Goal: Information Seeking & Learning: Find specific fact

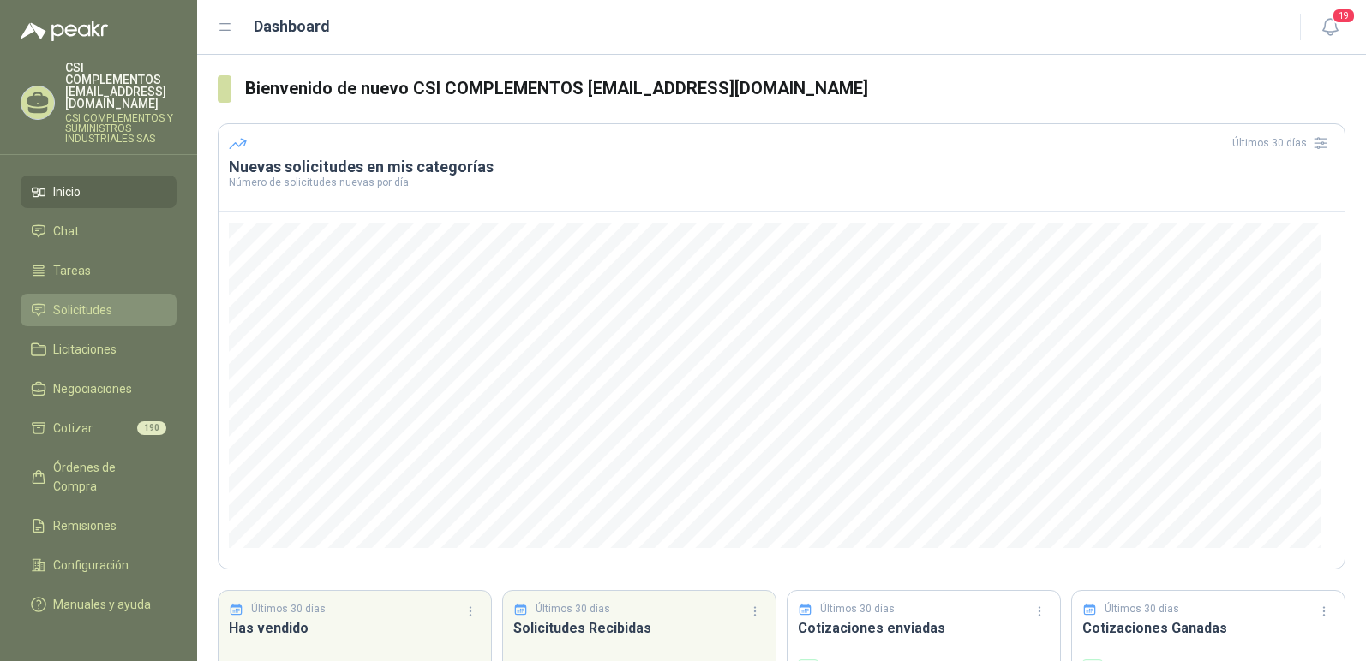
click at [63, 301] on span "Solicitudes" at bounding box center [82, 310] width 59 height 19
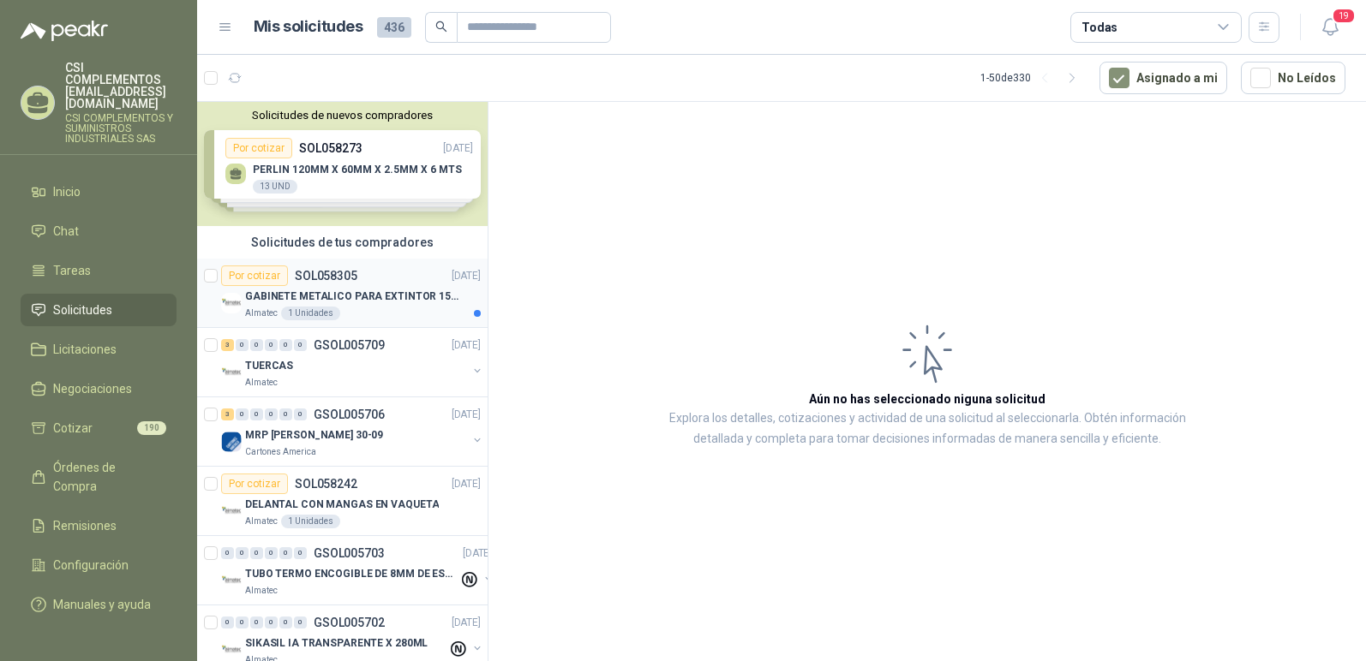
click at [296, 279] on p "SOL058305" at bounding box center [326, 276] width 63 height 12
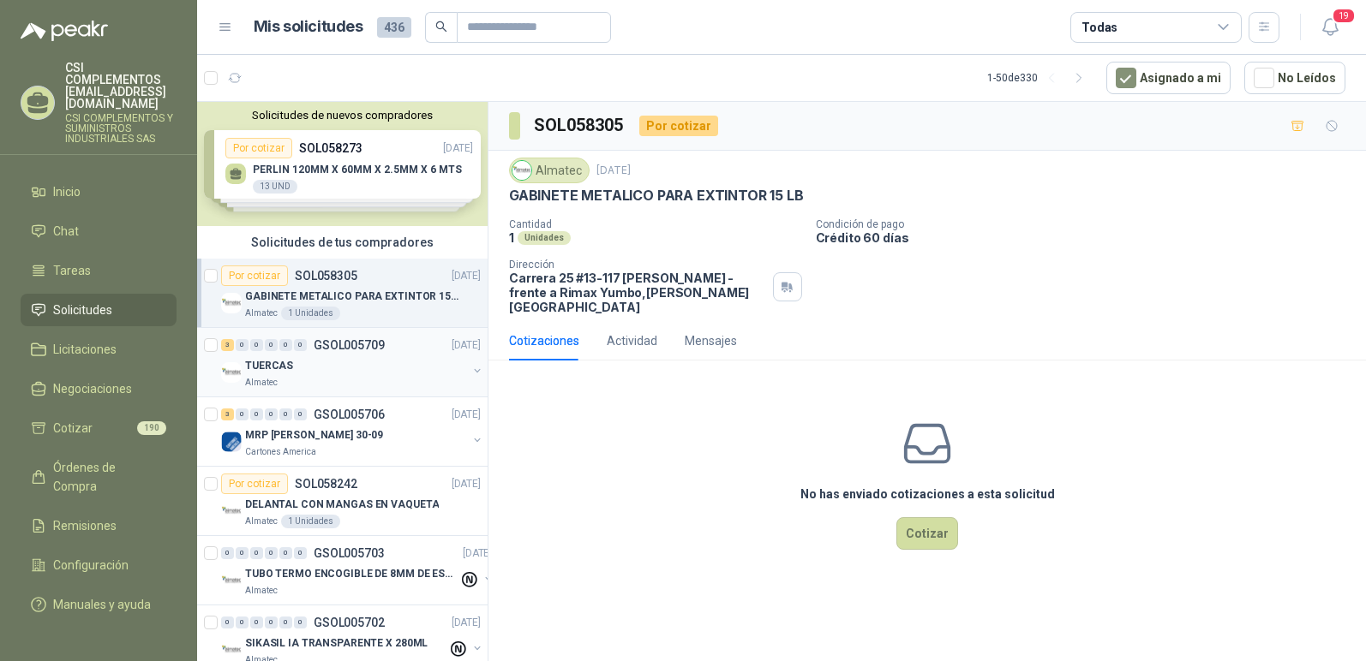
click at [347, 371] on div "TUERCAS" at bounding box center [356, 366] width 222 height 21
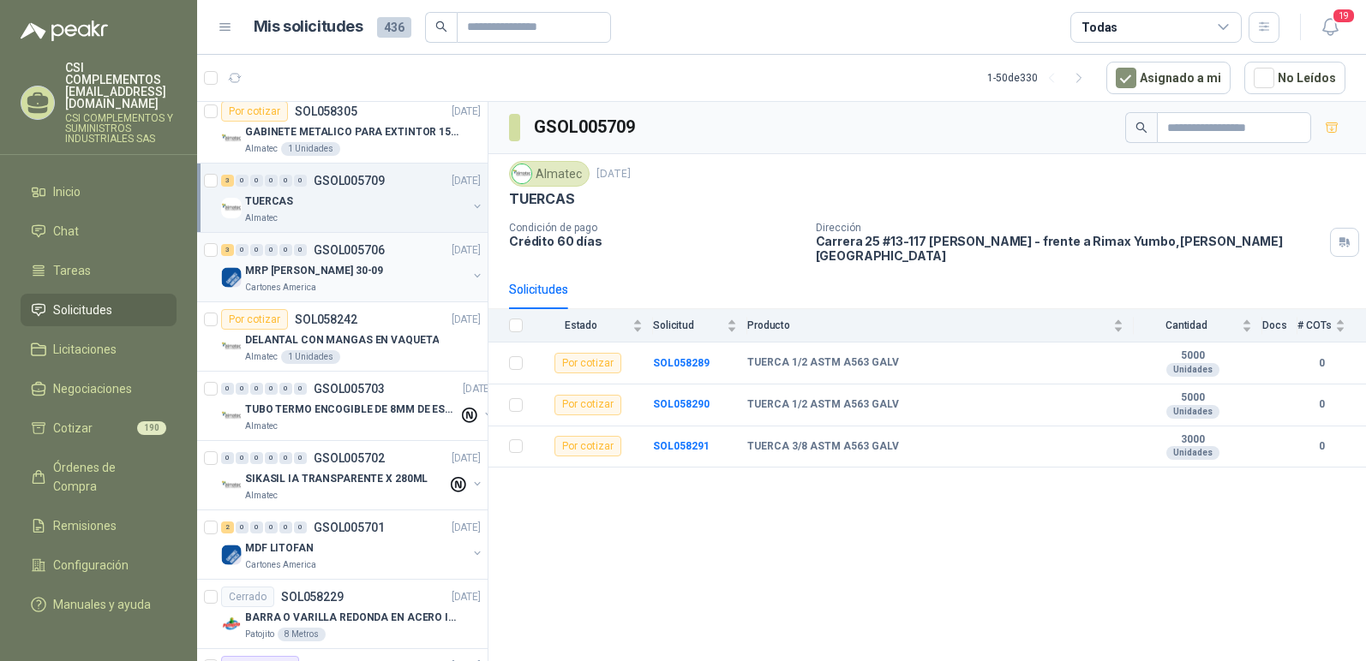
scroll to position [171, 0]
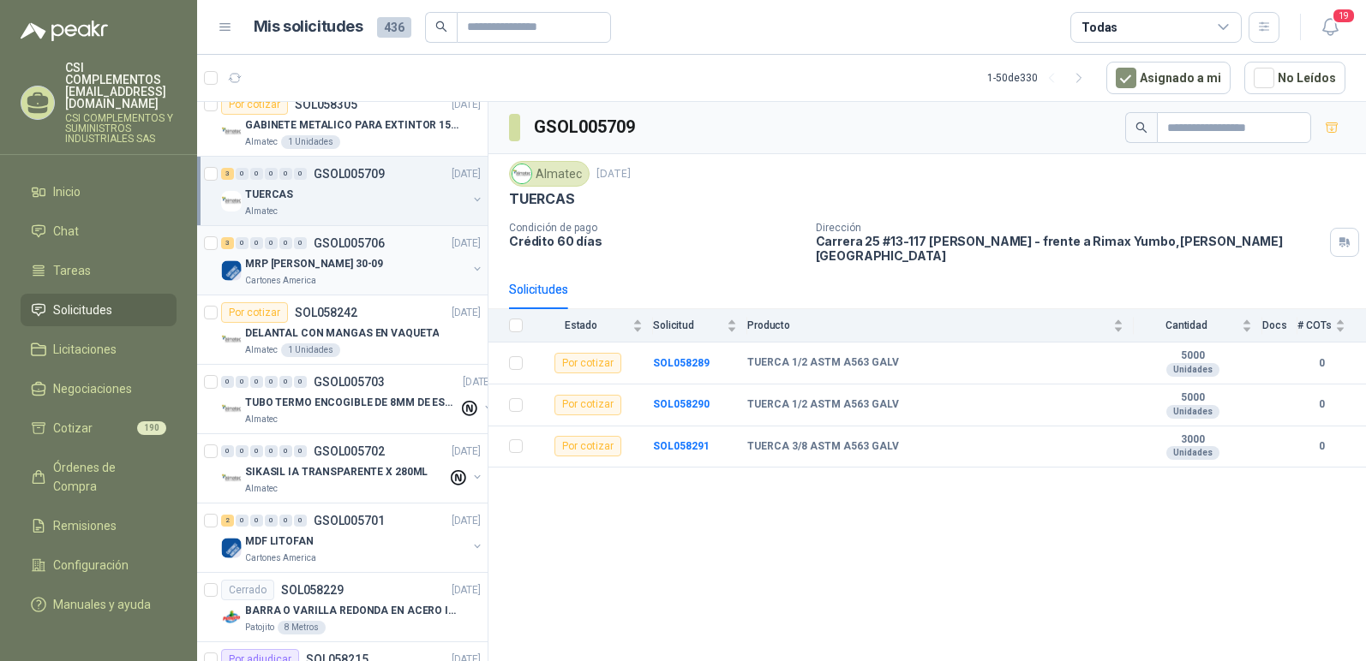
click at [284, 266] on p "MRP [PERSON_NAME] 30-09" at bounding box center [314, 264] width 138 height 16
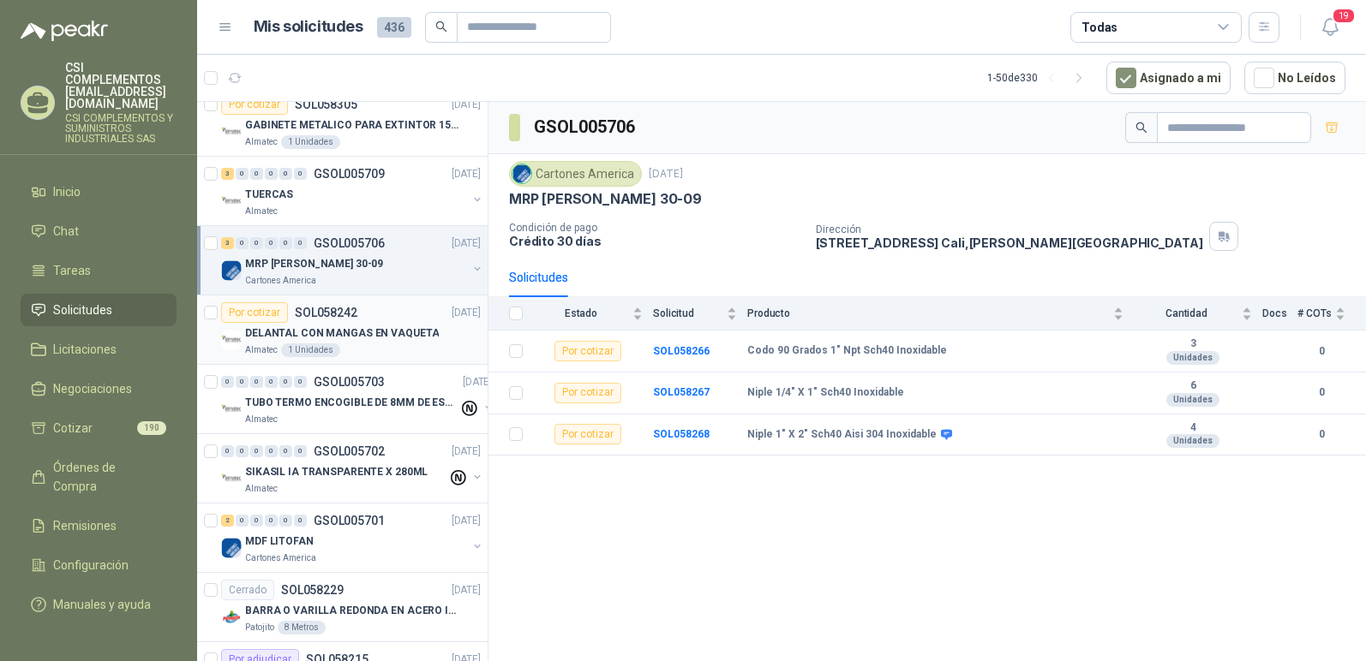
scroll to position [257, 0]
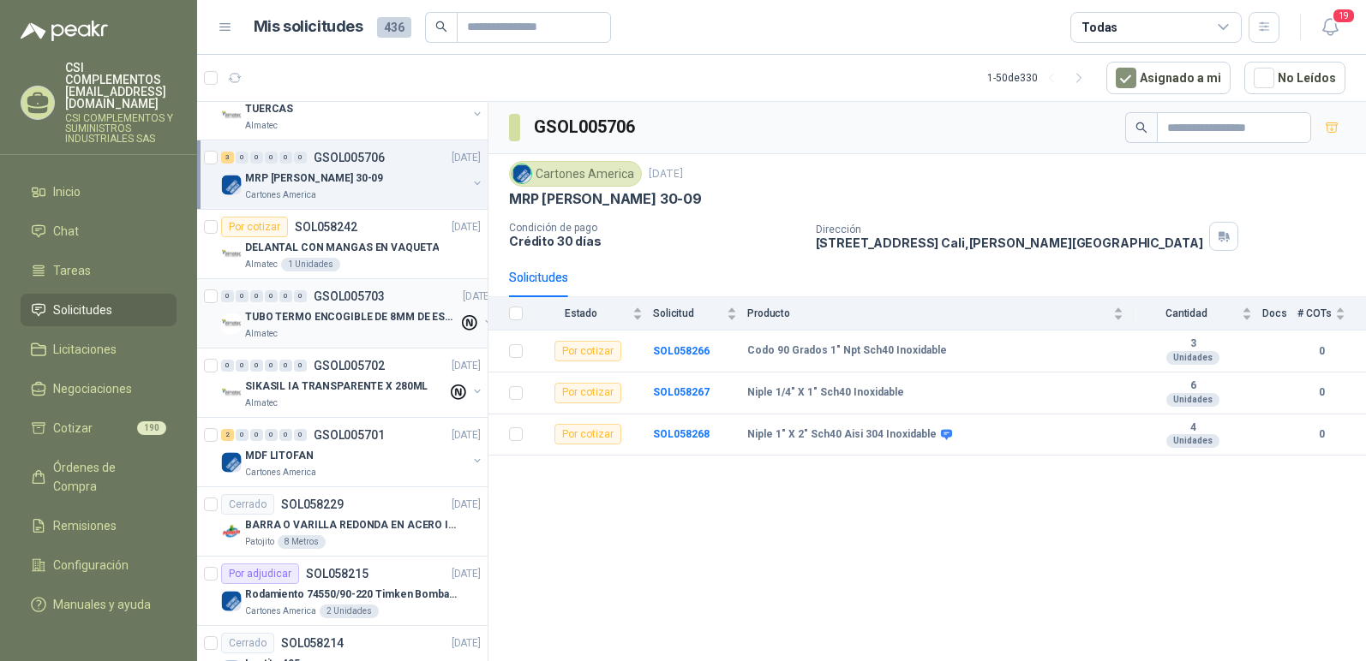
click at [308, 320] on p "TUBO TERMO ENCOGIBLE DE 8MM DE ESPESOR X 5CMS" at bounding box center [351, 317] width 213 height 16
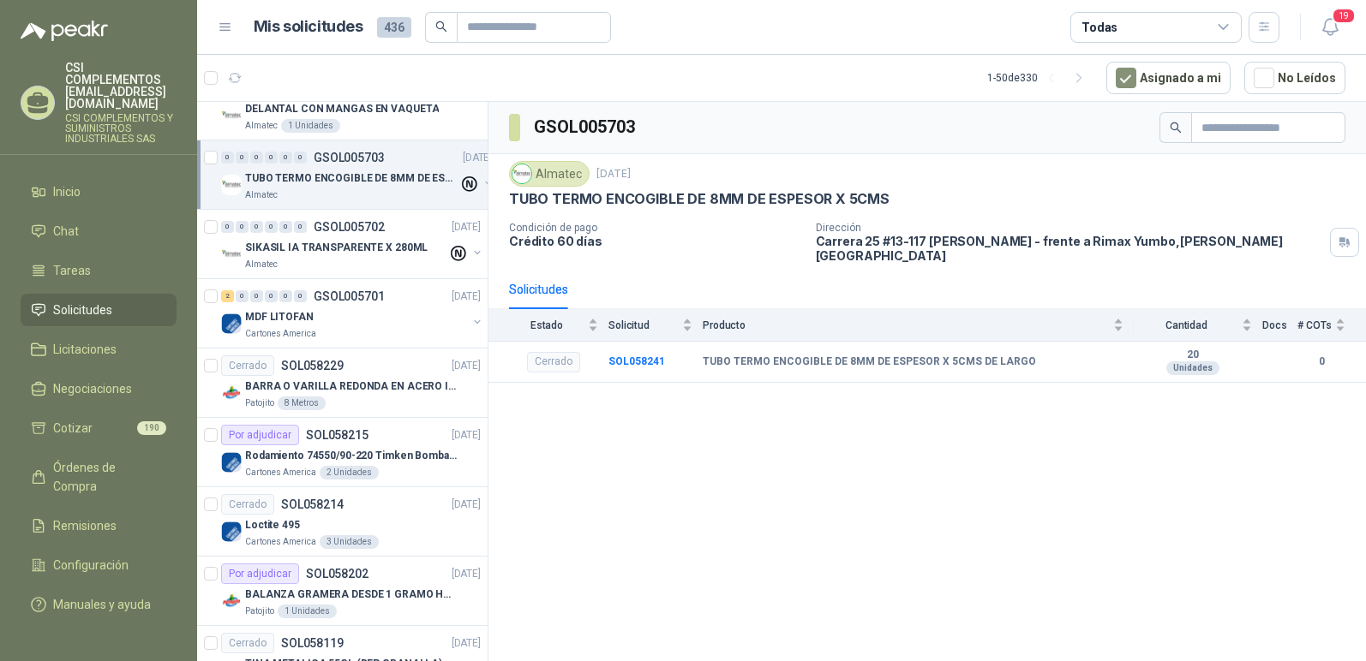
scroll to position [428, 0]
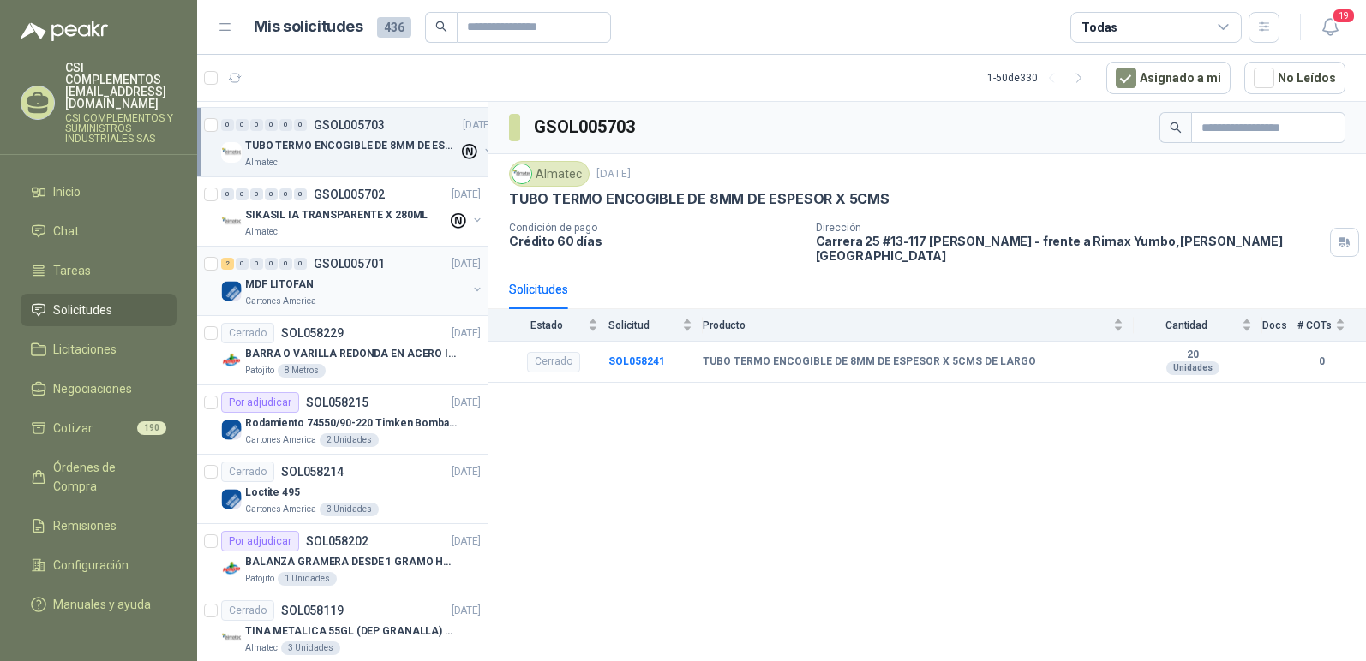
click at [300, 290] on p "MDF LITOFAN" at bounding box center [279, 285] width 69 height 16
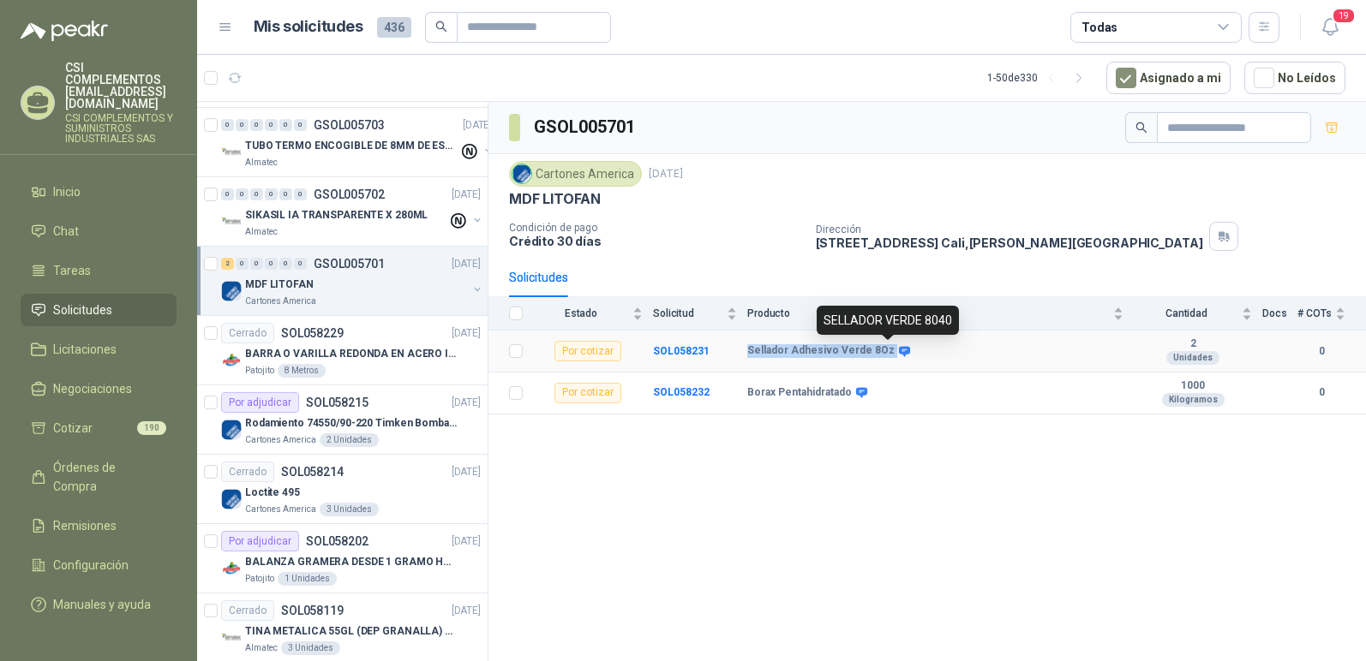
drag, startPoint x: 747, startPoint y: 348, endPoint x: 895, endPoint y: 344, distance: 148.3
click at [895, 344] on div "Sellador Adhesivo Verde 8Oz" at bounding box center [827, 351] width 160 height 14
copy div "Sellador Adhesivo Verde 8Oz"
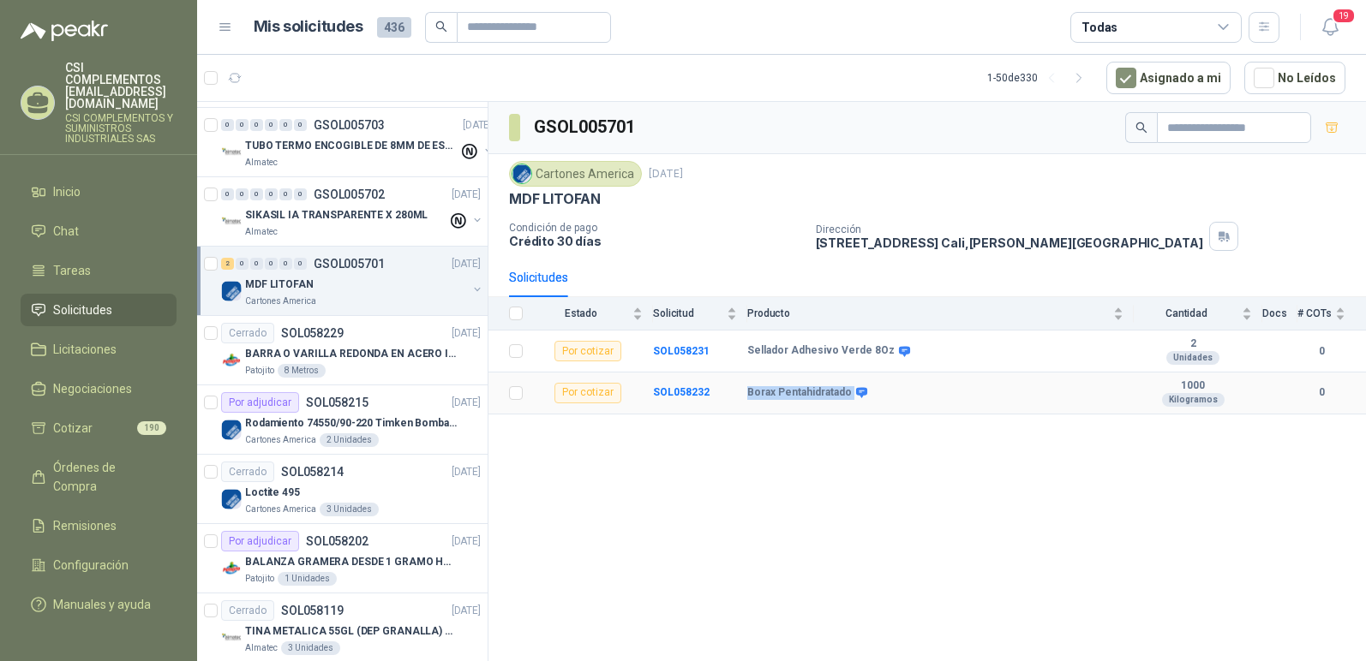
drag, startPoint x: 747, startPoint y: 388, endPoint x: 849, endPoint y: 386, distance: 102.0
click at [849, 386] on div "Borax Pentahidratado" at bounding box center [805, 393] width 117 height 14
copy div "Borax Pentahidratado"
click at [815, 405] on td "Borax Pentahidratado" at bounding box center [940, 394] width 386 height 42
drag, startPoint x: 750, startPoint y: 350, endPoint x: 898, endPoint y: 345, distance: 148.3
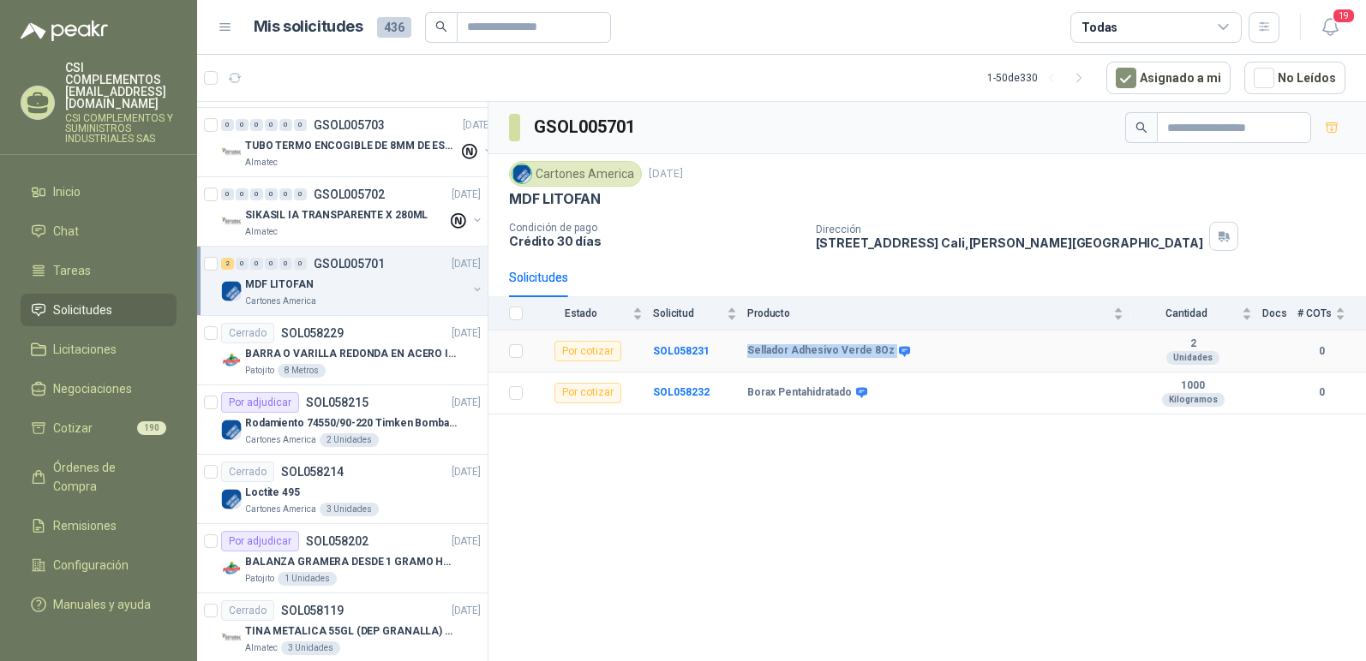
click at [898, 345] on div "Sellador Adhesivo Verde 8Oz" at bounding box center [935, 351] width 376 height 14
copy div "Sellador Adhesivo Verde 8Oz"
